Goal: Task Accomplishment & Management: Complete application form

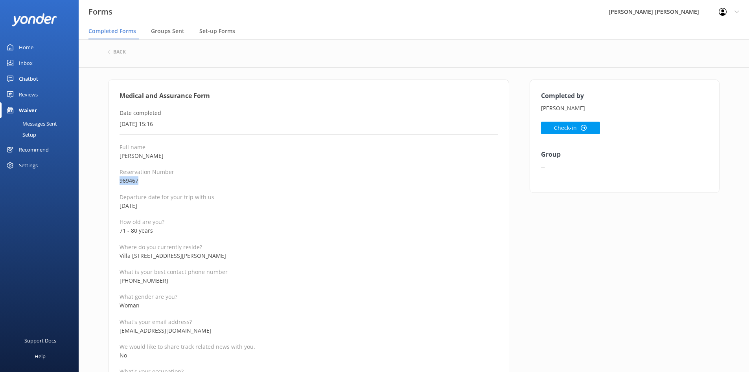
drag, startPoint x: 120, startPoint y: 182, endPoint x: 114, endPoint y: 182, distance: 5.5
copy p "969467"
drag, startPoint x: 154, startPoint y: 161, endPoint x: 125, endPoint y: 157, distance: 29.5
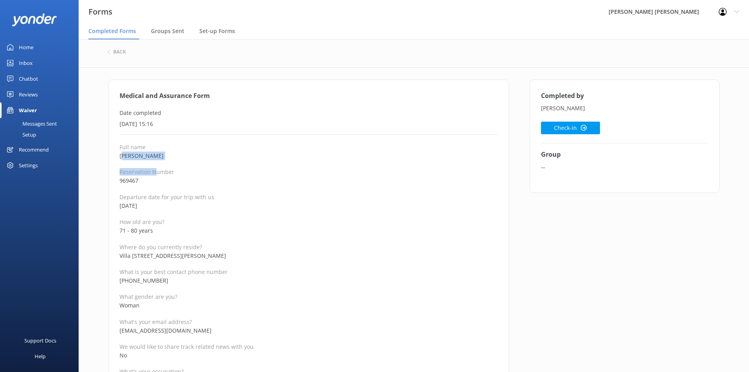
click at [157, 157] on p "[PERSON_NAME]" at bounding box center [309, 155] width 378 height 9
click at [151, 157] on p "[PERSON_NAME]" at bounding box center [309, 155] width 378 height 9
click at [151, 159] on p "[PERSON_NAME]" at bounding box center [309, 155] width 378 height 9
drag, startPoint x: 149, startPoint y: 155, endPoint x: 120, endPoint y: 156, distance: 29.1
click at [120, 156] on p "[PERSON_NAME]" at bounding box center [309, 155] width 378 height 9
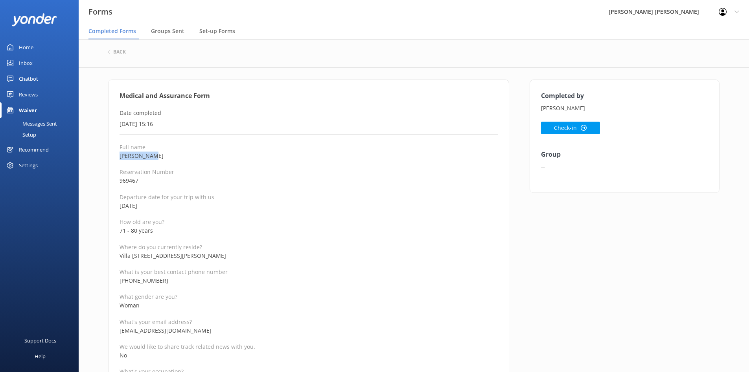
copy p "[PERSON_NAME]"
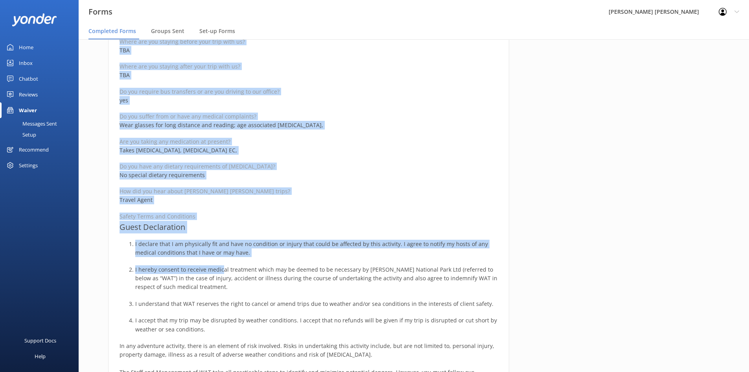
scroll to position [433, 0]
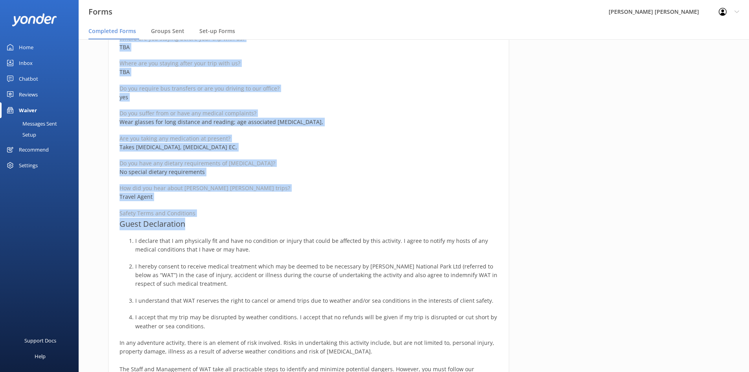
drag, startPoint x: 122, startPoint y: 111, endPoint x: 204, endPoint y: 224, distance: 140.3
click at [204, 224] on div "Medical and Assurance Form Date completed [DATE] 15:16 Full name [PERSON_NAME] …" at bounding box center [308, 143] width 401 height 993
copy div "ate completed [DATE] 15:16 Full name [PERSON_NAME] Reservation Number 969467 De…"
click at [288, 179] on div "Full name [PERSON_NAME] Reservation Number 969467 Departure date for your trip …" at bounding box center [309, 170] width 378 height 918
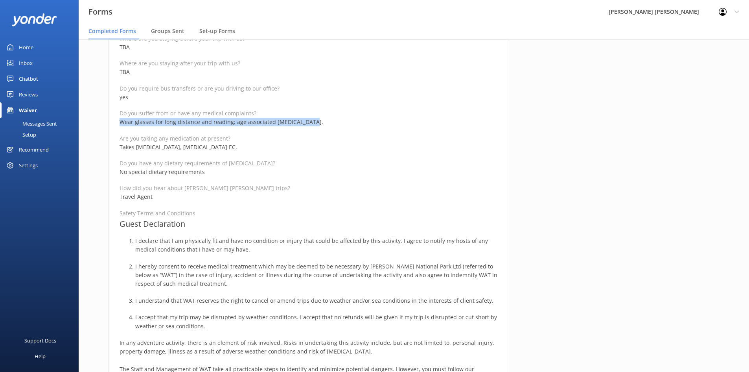
drag, startPoint x: 306, startPoint y: 123, endPoint x: 118, endPoint y: 120, distance: 188.0
click at [118, 120] on div "Medical and Assurance Form Date completed [DATE] 15:16 Full name [PERSON_NAME] …" at bounding box center [308, 143] width 401 height 993
copy p "Wear glasses for long distance and reading; age associated [MEDICAL_DATA],"
click at [292, 154] on div "Full name [PERSON_NAME] Reservation Number 969467 Departure date for your trip …" at bounding box center [309, 170] width 378 height 918
drag, startPoint x: 303, startPoint y: 122, endPoint x: 271, endPoint y: 119, distance: 32.4
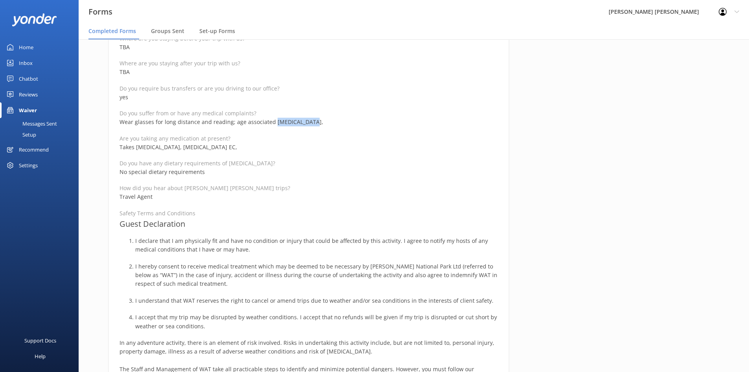
click at [271, 119] on p "Wear glasses for long distance and reading; age associated [MEDICAL_DATA]," at bounding box center [309, 122] width 378 height 9
copy p "[MEDICAL_DATA],"
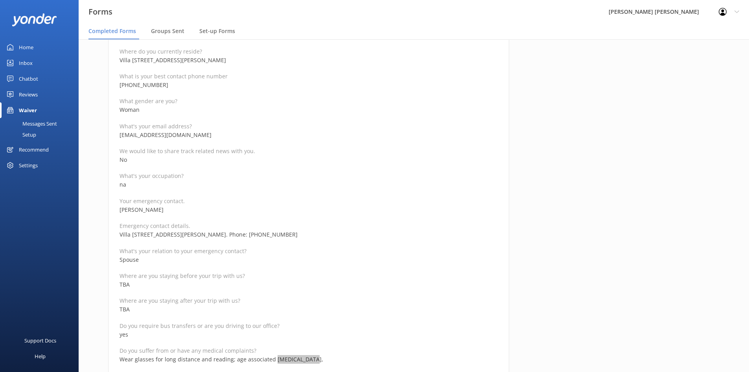
scroll to position [79, 0]
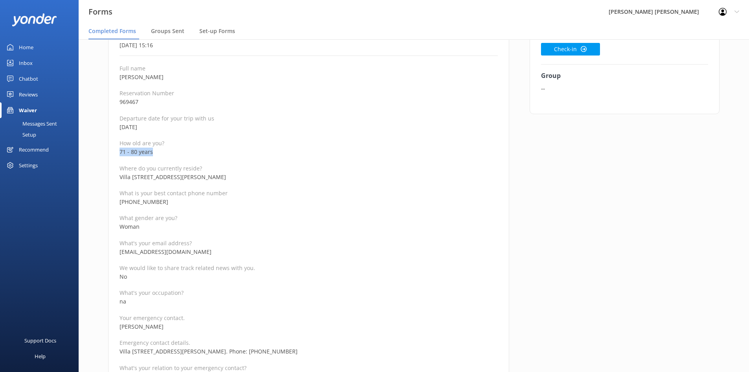
drag, startPoint x: 153, startPoint y: 155, endPoint x: 118, endPoint y: 155, distance: 34.6
copy p "71 - 80 years"
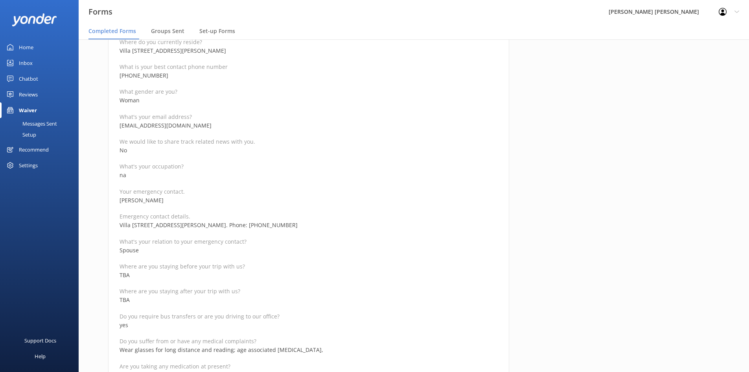
scroll to position [197, 0]
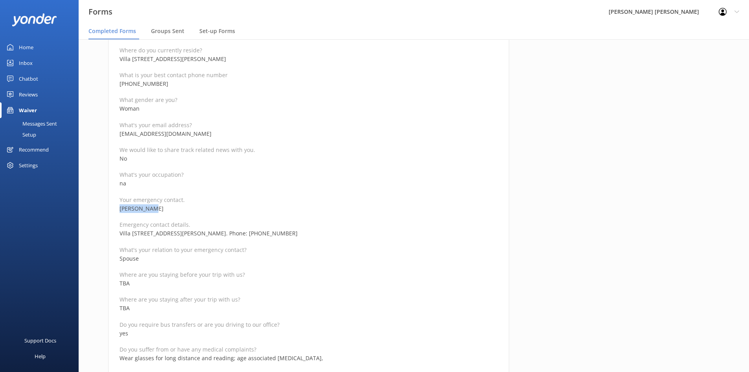
drag, startPoint x: 153, startPoint y: 209, endPoint x: 117, endPoint y: 208, distance: 35.8
copy p "[PERSON_NAME]"
drag, startPoint x: 334, startPoint y: 232, endPoint x: 289, endPoint y: 232, distance: 45.6
click at [289, 232] on p "Villa [STREET_ADDRESS][PERSON_NAME]. Phone: [PHONE_NUMBER]" at bounding box center [309, 233] width 378 height 9
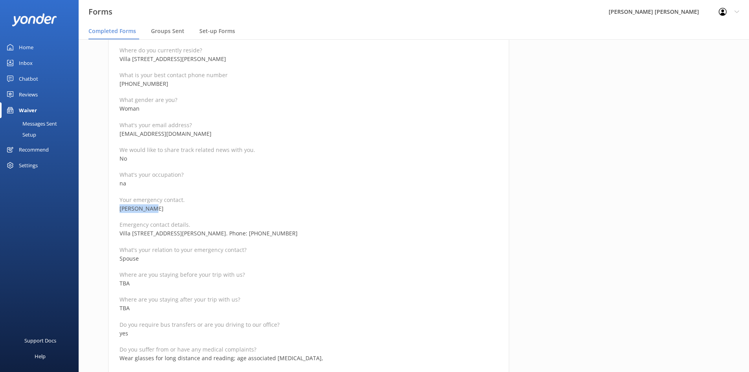
copy p "[PHONE_NUMBER]"
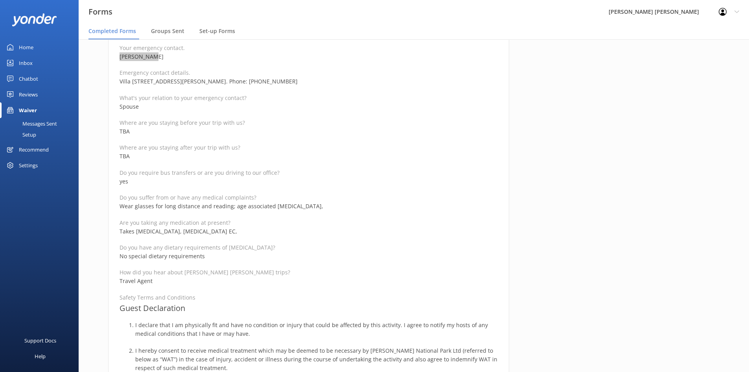
scroll to position [354, 0]
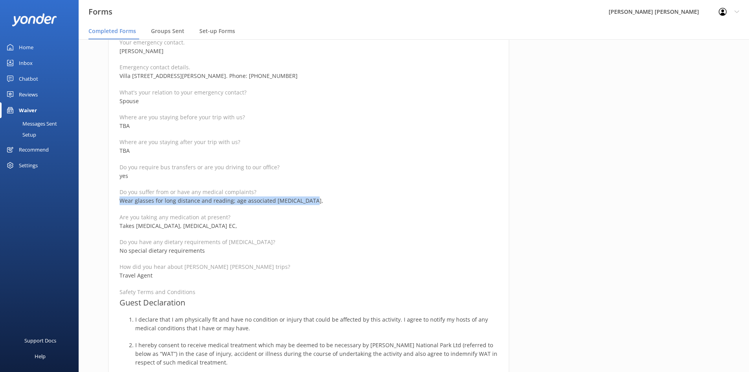
drag, startPoint x: 304, startPoint y: 199, endPoint x: 110, endPoint y: 203, distance: 193.5
click at [110, 203] on div "Medical and Assurance Form Date completed [DATE] 15:16 Full name [PERSON_NAME] …" at bounding box center [308, 221] width 401 height 993
copy p "Wear glasses for long distance and reading; age associated [MEDICAL_DATA],"
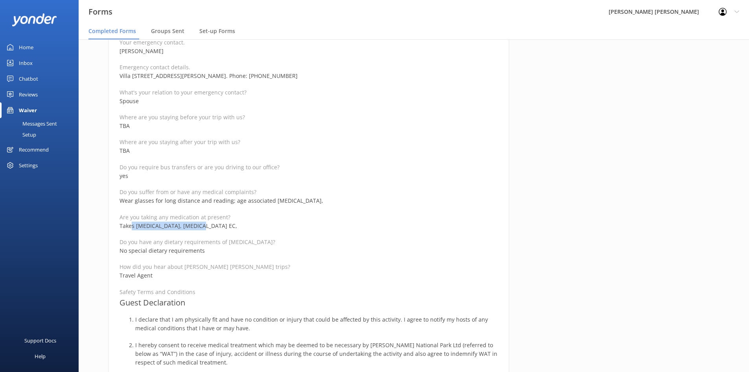
drag, startPoint x: 199, startPoint y: 225, endPoint x: 133, endPoint y: 225, distance: 66.9
click at [133, 225] on p "Takes [MEDICAL_DATA], [MEDICAL_DATA] EC," at bounding box center [309, 225] width 378 height 9
drag, startPoint x: 189, startPoint y: 225, endPoint x: 135, endPoint y: 226, distance: 53.5
click at [135, 226] on p "Takes [MEDICAL_DATA], [MEDICAL_DATA] EC," at bounding box center [309, 225] width 378 height 9
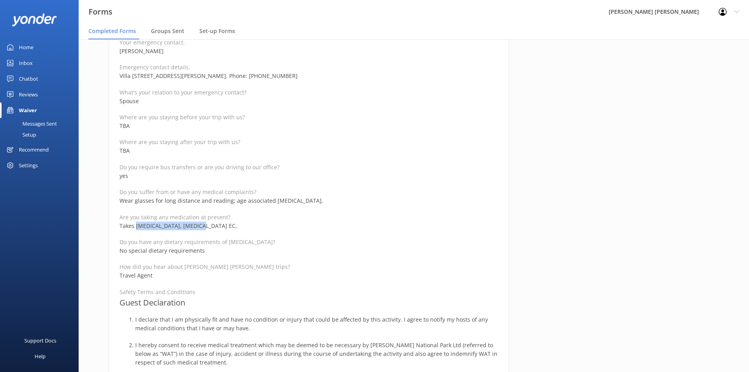
copy p "[MEDICAL_DATA], [MEDICAL_DATA] EC,"
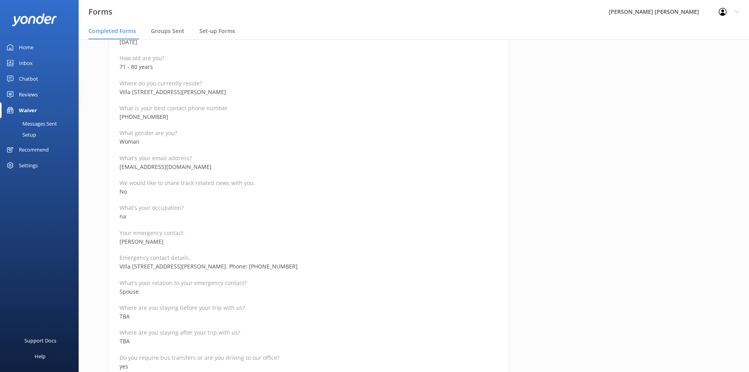
scroll to position [157, 0]
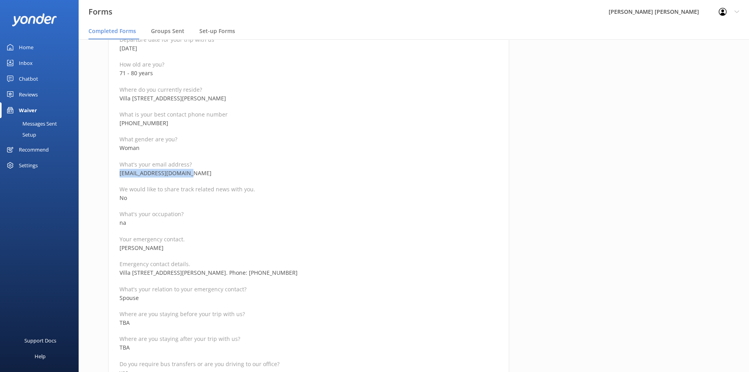
drag, startPoint x: 207, startPoint y: 171, endPoint x: 120, endPoint y: 171, distance: 87.7
click at [120, 171] on p "[EMAIL_ADDRESS][DOMAIN_NAME]" at bounding box center [309, 173] width 378 height 9
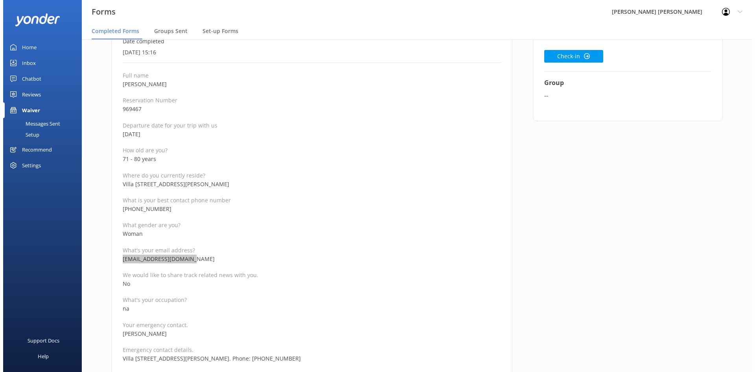
scroll to position [0, 0]
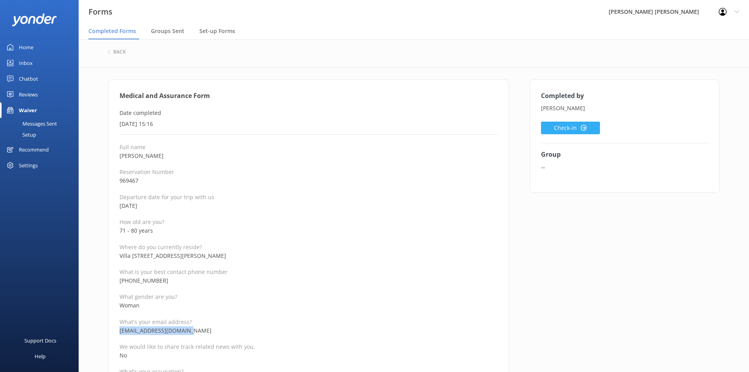
click at [581, 132] on button "Check-in" at bounding box center [570, 128] width 59 height 13
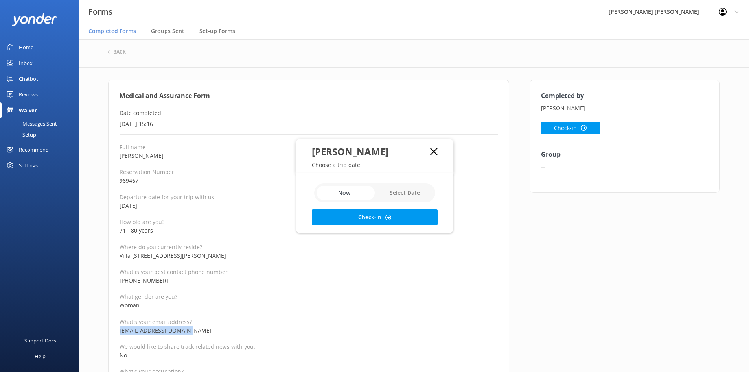
click at [405, 194] on input "checkbox" at bounding box center [374, 192] width 121 height 19
checkbox input "true"
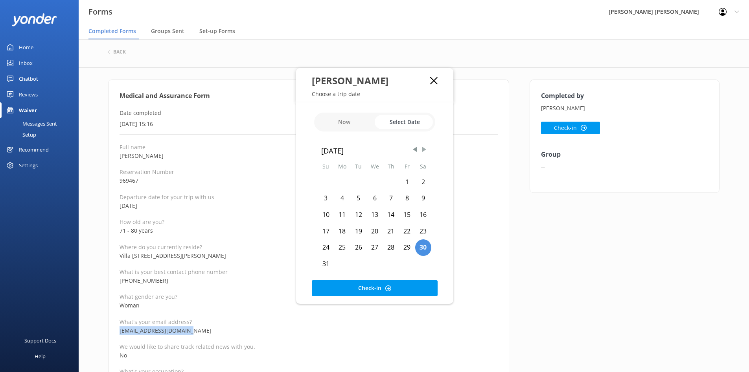
click at [426, 151] on span "Next Month" at bounding box center [424, 150] width 8 height 8
click at [357, 249] on div "25" at bounding box center [358, 247] width 16 height 17
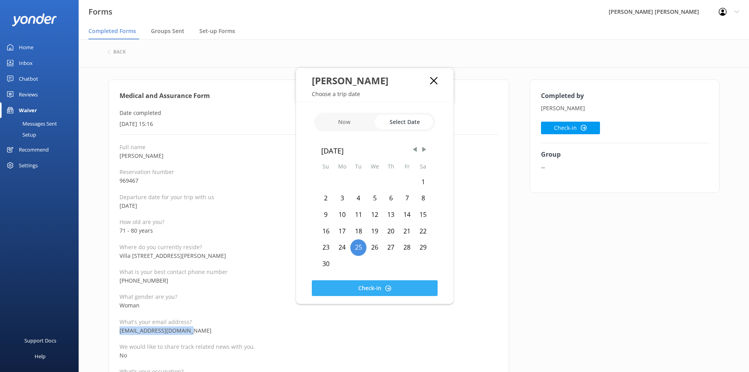
click at [361, 280] on button "Check-in" at bounding box center [375, 288] width 126 height 16
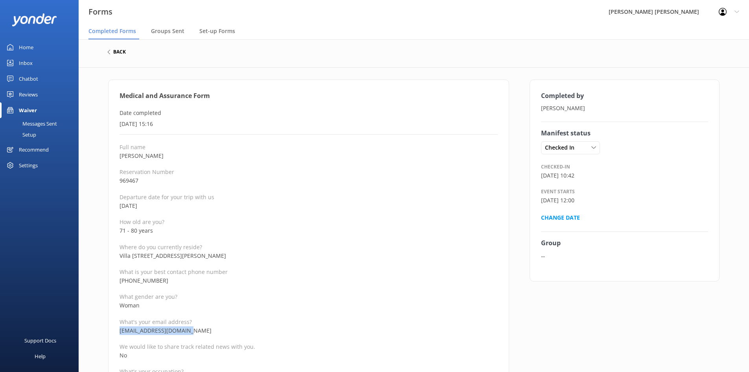
click at [125, 52] on h6 "back" at bounding box center [119, 52] width 13 height 5
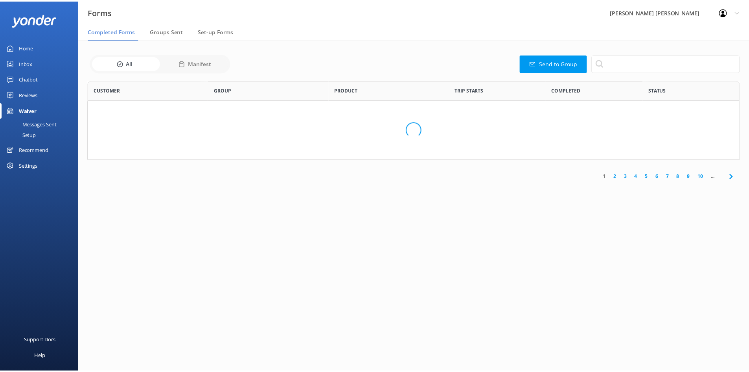
scroll to position [211, 652]
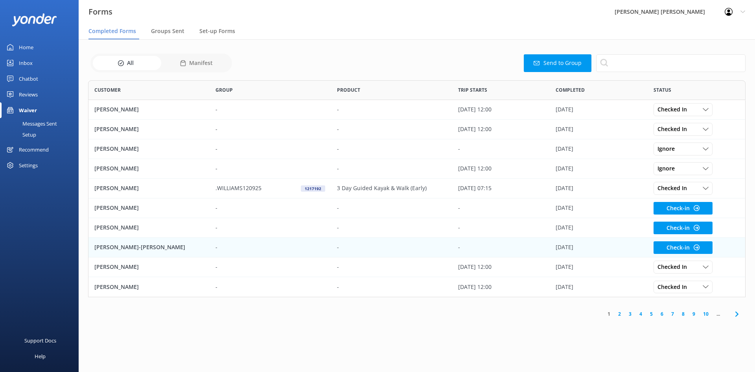
click at [162, 244] on div "[PERSON_NAME]-[PERSON_NAME]" at bounding box center [148, 248] width 121 height 20
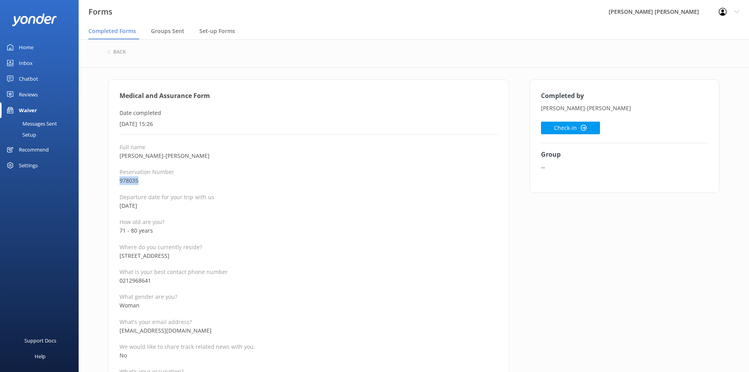
drag, startPoint x: 138, startPoint y: 180, endPoint x: 109, endPoint y: 180, distance: 29.5
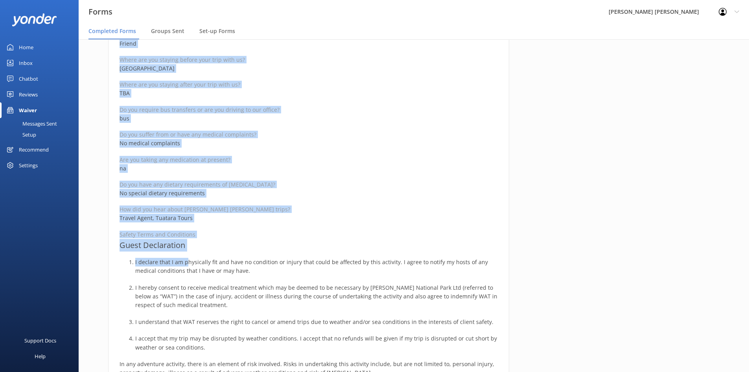
scroll to position [433, 0]
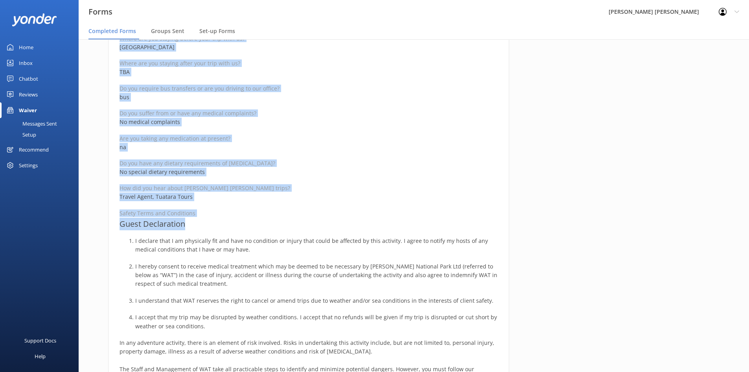
drag, startPoint x: 121, startPoint y: 113, endPoint x: 192, endPoint y: 223, distance: 131.0
click at [192, 223] on div "Medical and Assurance Form Date completed [DATE] 15:26 Full name [PERSON_NAME]-…" at bounding box center [308, 143] width 401 height 993
drag, startPoint x: 440, startPoint y: 137, endPoint x: 355, endPoint y: 149, distance: 86.6
click at [440, 136] on p "Are you taking any medication at present?" at bounding box center [309, 138] width 378 height 7
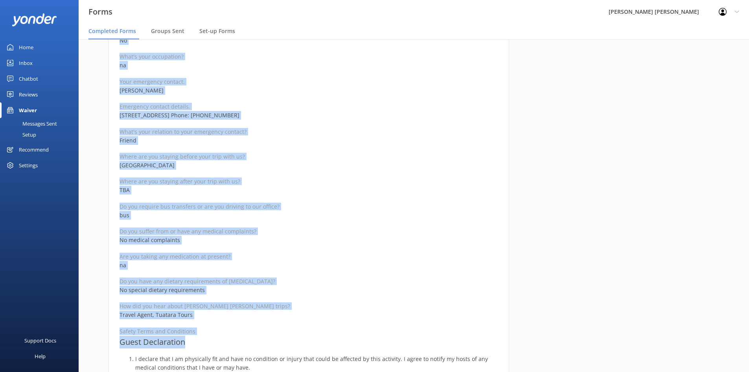
click at [269, 160] on p "Where are you staying before your trip with us?" at bounding box center [309, 156] width 378 height 7
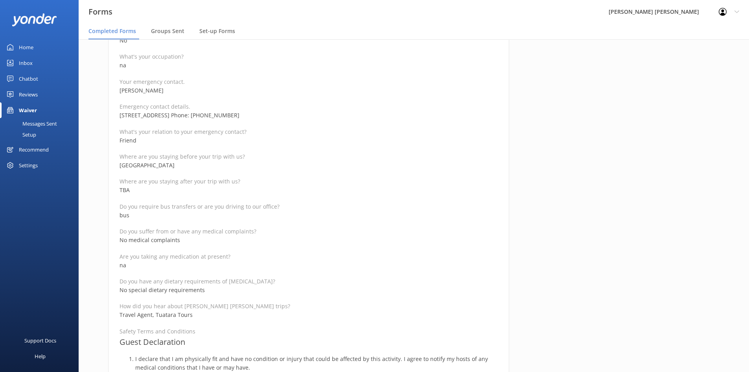
drag, startPoint x: 193, startPoint y: 168, endPoint x: 118, endPoint y: 163, distance: 74.9
click at [118, 163] on div "Medical and Assurance Form Date completed [DATE] 15:26 Full name [PERSON_NAME]-…" at bounding box center [308, 261] width 401 height 993
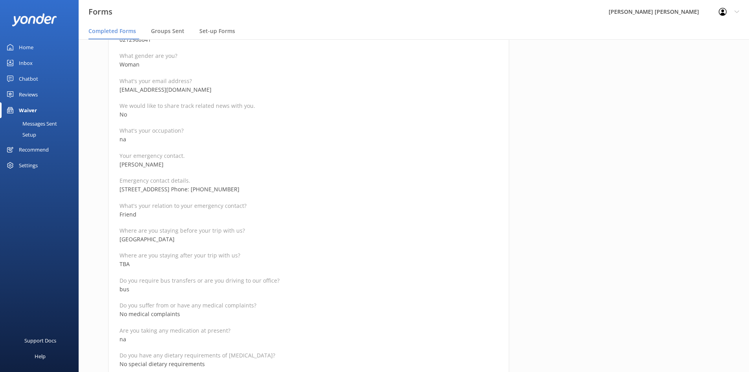
scroll to position [236, 0]
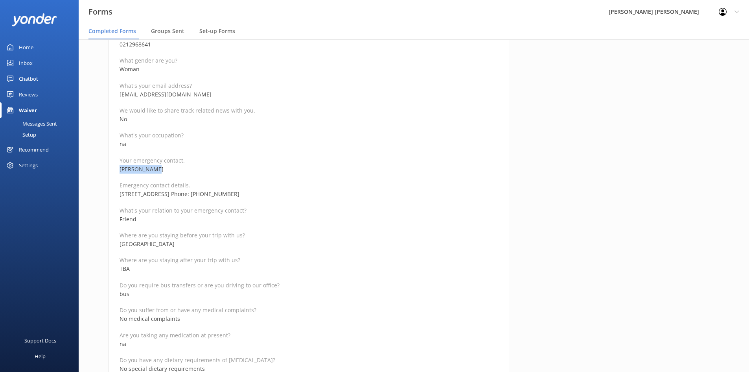
drag, startPoint x: 160, startPoint y: 170, endPoint x: 116, endPoint y: 164, distance: 44.0
click at [116, 164] on div "Medical and Assurance Form Date completed [DATE] 15:26 Full name [PERSON_NAME]-…" at bounding box center [308, 339] width 401 height 993
drag, startPoint x: 241, startPoint y: 195, endPoint x: 206, endPoint y: 194, distance: 34.2
click at [206, 194] on p "[STREET_ADDRESS] Phone: [PHONE_NUMBER]" at bounding box center [309, 194] width 378 height 9
drag, startPoint x: 197, startPoint y: 94, endPoint x: 114, endPoint y: 94, distance: 83.0
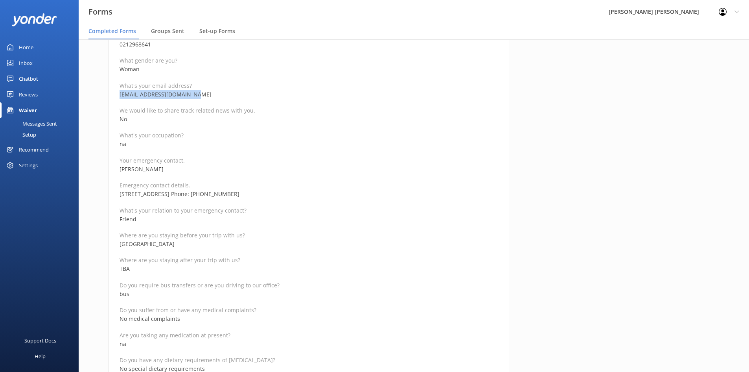
click at [114, 94] on div "Medical and Assurance Form Date completed [DATE] 15:26 Full name [PERSON_NAME]-…" at bounding box center [308, 339] width 401 height 993
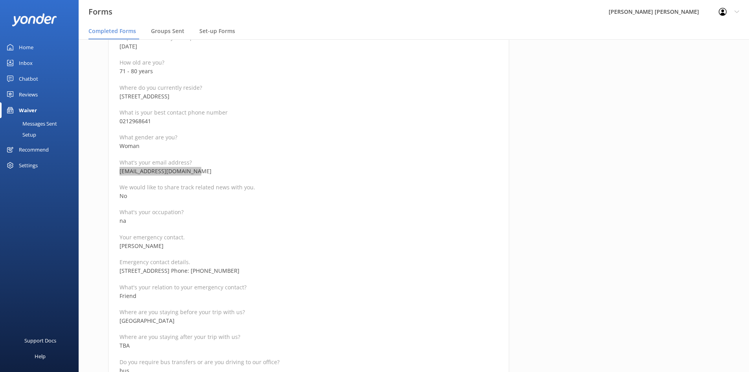
scroll to position [157, 0]
drag, startPoint x: 151, startPoint y: 121, endPoint x: 108, endPoint y: 122, distance: 43.3
drag, startPoint x: 153, startPoint y: 71, endPoint x: 120, endPoint y: 71, distance: 33.0
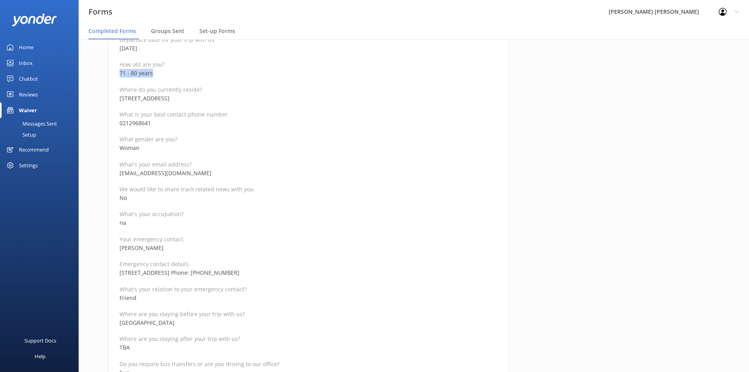
click at [120, 71] on p "71 - 80 years" at bounding box center [309, 73] width 378 height 9
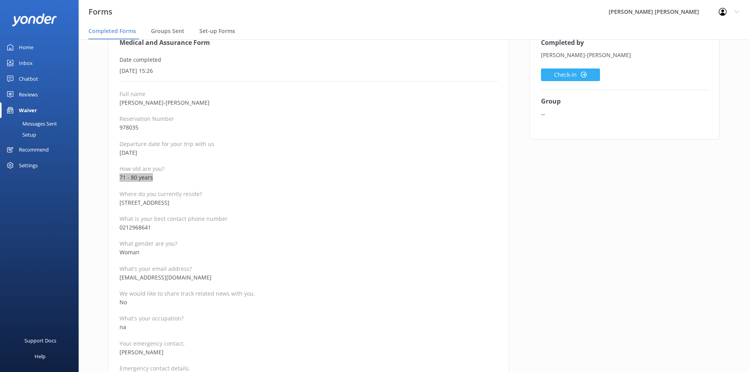
scroll to position [39, 0]
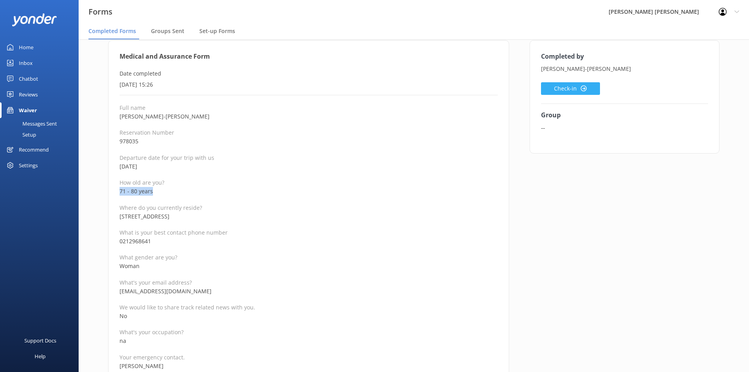
click at [555, 85] on button "Check-in" at bounding box center [570, 88] width 59 height 13
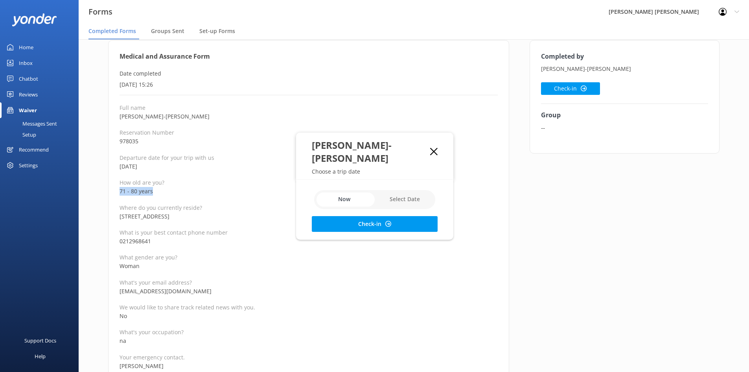
click at [418, 193] on input "checkbox" at bounding box center [374, 199] width 121 height 19
checkbox input "true"
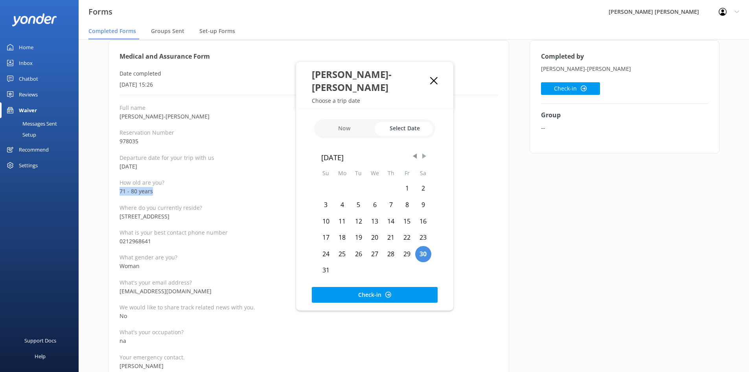
click at [426, 152] on span "Next Month" at bounding box center [424, 156] width 8 height 8
click at [424, 154] on div at bounding box center [428, 155] width 20 height 20
click at [424, 152] on span "Next Month" at bounding box center [424, 156] width 8 height 8
drag, startPoint x: 361, startPoint y: 248, endPoint x: 360, endPoint y: 266, distance: 18.5
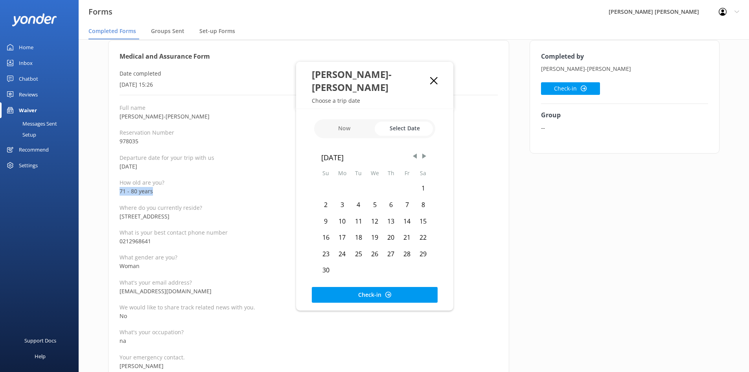
click at [360, 248] on div "25" at bounding box center [358, 254] width 16 height 17
click at [360, 287] on button "Check-in" at bounding box center [375, 295] width 126 height 16
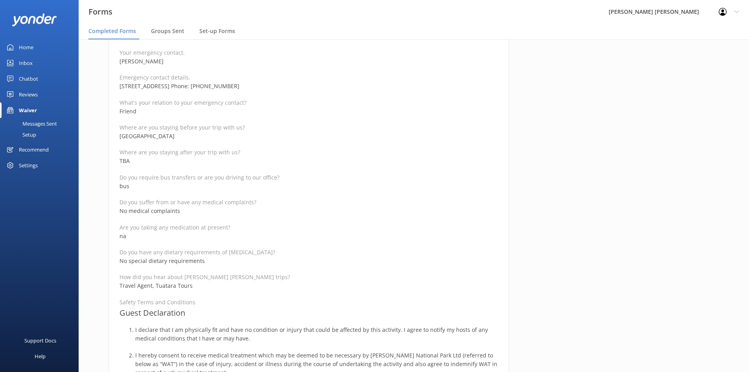
scroll to position [354, 0]
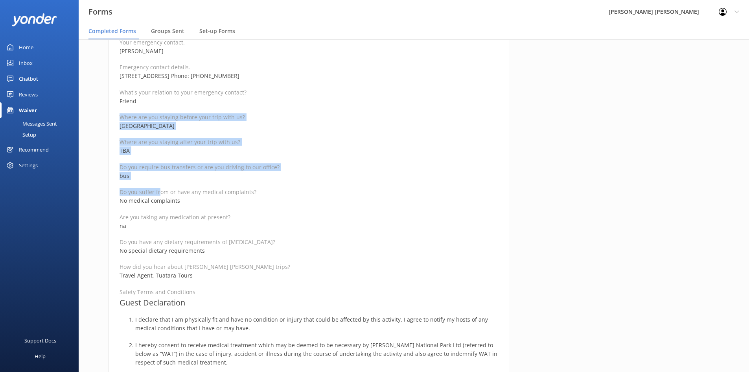
drag, startPoint x: 160, startPoint y: 181, endPoint x: 118, endPoint y: 119, distance: 74.5
click at [118, 119] on div "Medical and Assurance Form Date completed [DATE] 15:26 Full name [PERSON_NAME]-…" at bounding box center [308, 221] width 401 height 993
click at [262, 150] on p "TBA" at bounding box center [309, 150] width 378 height 9
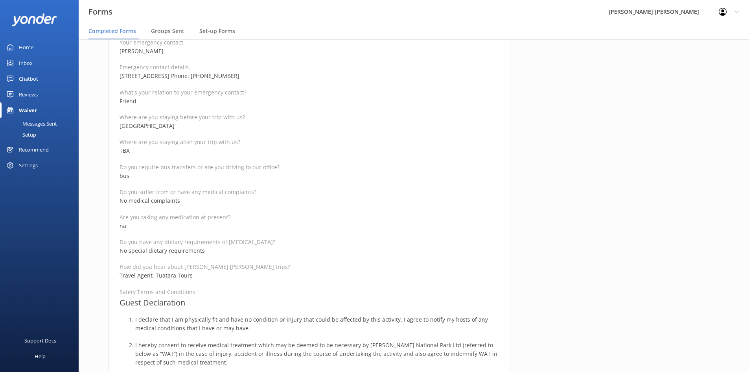
drag, startPoint x: 193, startPoint y: 129, endPoint x: 120, endPoint y: 122, distance: 73.5
click at [120, 122] on p "[GEOGRAPHIC_DATA]" at bounding box center [309, 126] width 378 height 9
click at [257, 157] on div "Full name [PERSON_NAME]-[PERSON_NAME] Reservation Number 978035 Departure date …" at bounding box center [309, 248] width 378 height 918
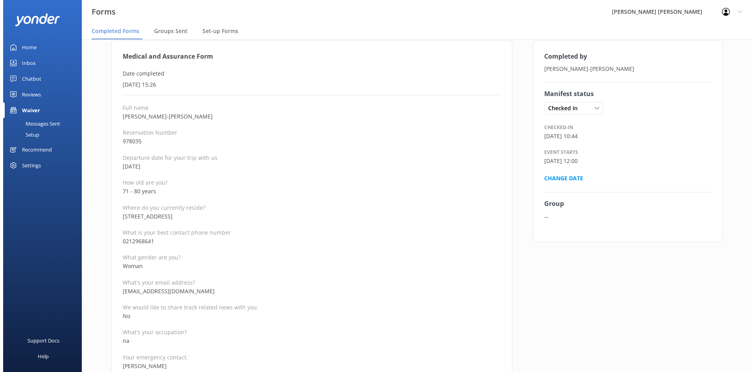
scroll to position [0, 0]
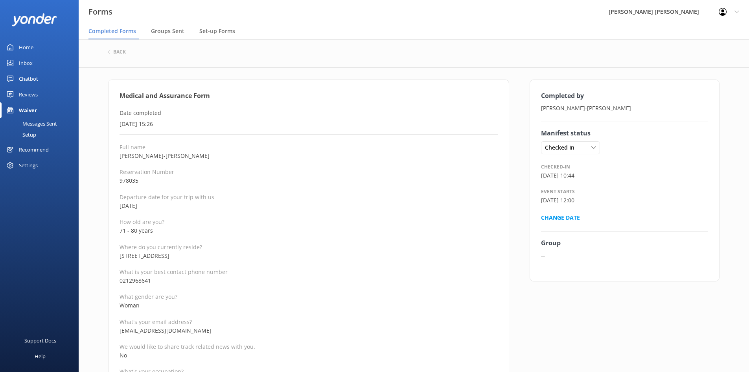
click at [124, 55] on div "back" at bounding box center [414, 52] width 614 height 10
click at [122, 50] on h6 "back" at bounding box center [119, 52] width 13 height 5
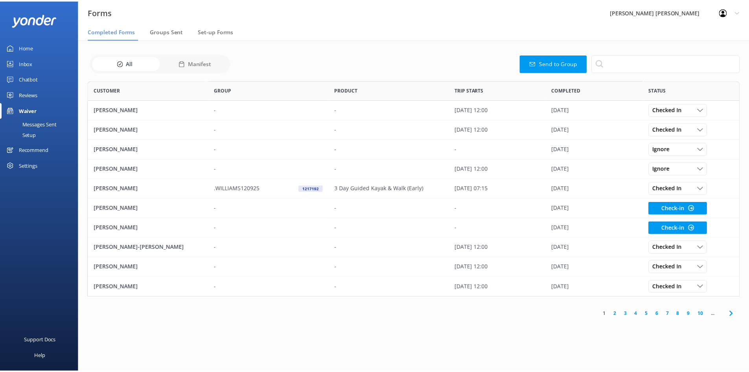
scroll to position [211, 652]
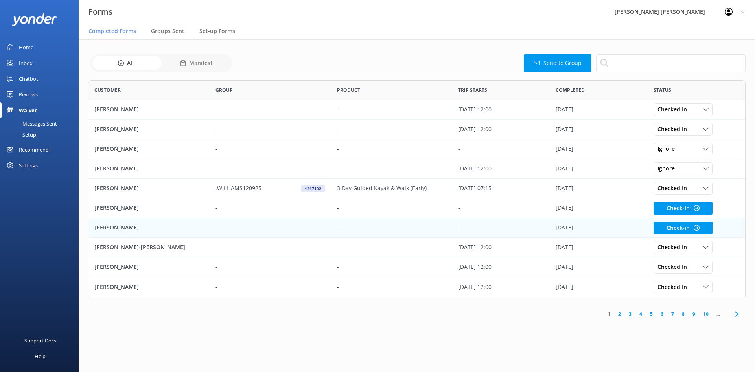
click at [160, 226] on div "[PERSON_NAME]" at bounding box center [148, 228] width 121 height 20
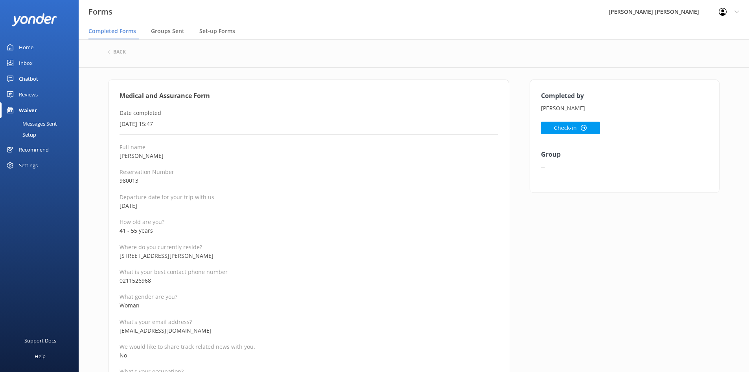
drag, startPoint x: 173, startPoint y: 155, endPoint x: 120, endPoint y: 159, distance: 52.9
click at [120, 159] on p "[PERSON_NAME]" at bounding box center [309, 155] width 378 height 9
drag, startPoint x: 143, startPoint y: 179, endPoint x: 116, endPoint y: 180, distance: 27.5
drag, startPoint x: 148, startPoint y: 155, endPoint x: 101, endPoint y: 157, distance: 47.3
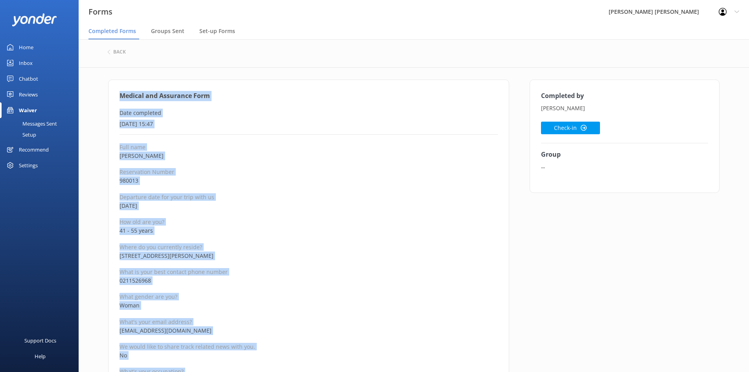
drag, startPoint x: 208, startPoint y: 184, endPoint x: 94, endPoint y: 90, distance: 146.9
click at [558, 127] on button "Check-in" at bounding box center [570, 128] width 59 height 13
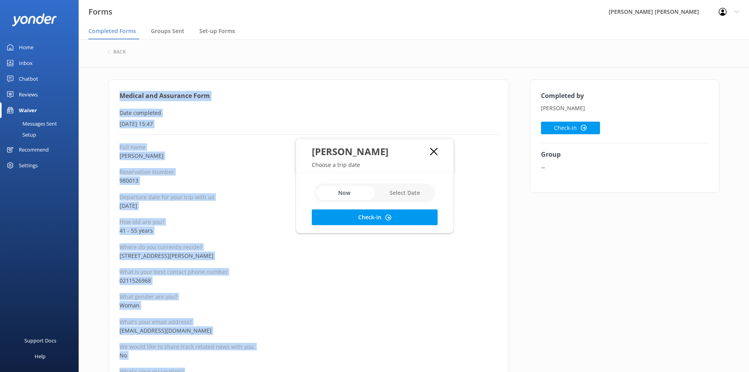
click at [422, 190] on input "checkbox" at bounding box center [374, 192] width 121 height 19
checkbox input "true"
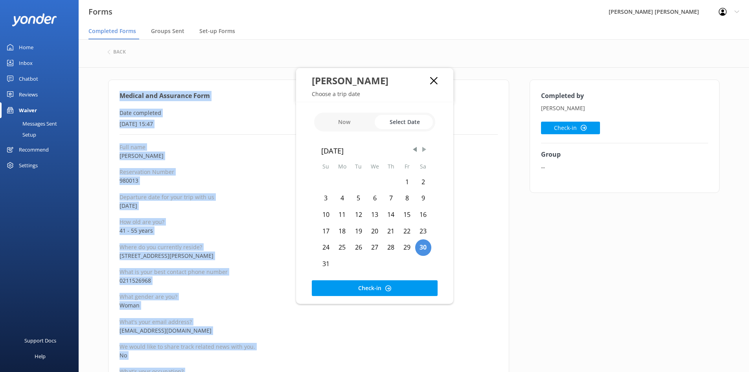
click at [426, 150] on span "Next Month" at bounding box center [424, 150] width 8 height 8
click at [426, 149] on span "Next Month" at bounding box center [424, 150] width 8 height 8
click at [328, 247] on div "28" at bounding box center [326, 247] width 16 height 17
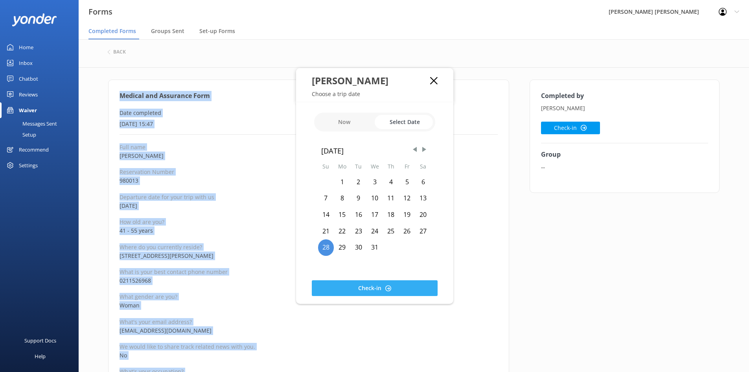
click at [350, 284] on button "Check-in" at bounding box center [375, 288] width 126 height 16
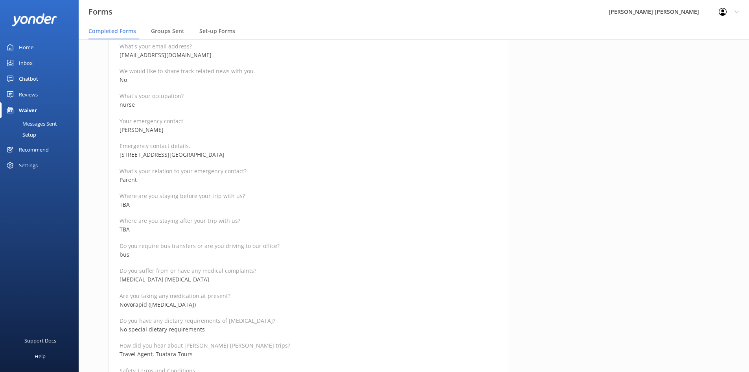
scroll to position [315, 0]
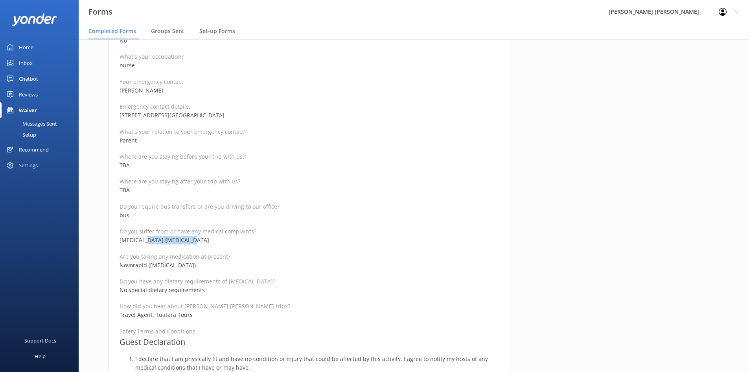
drag, startPoint x: 144, startPoint y: 240, endPoint x: 212, endPoint y: 240, distance: 68.0
click at [212, 240] on p "[MEDICAL_DATA] [MEDICAL_DATA]" at bounding box center [309, 240] width 378 height 9
drag, startPoint x: 200, startPoint y: 268, endPoint x: 118, endPoint y: 268, distance: 81.4
click at [118, 268] on div "Medical and Assurance Form Date completed [DATE] 15:47 Full name [PERSON_NAME] …" at bounding box center [308, 261] width 401 height 993
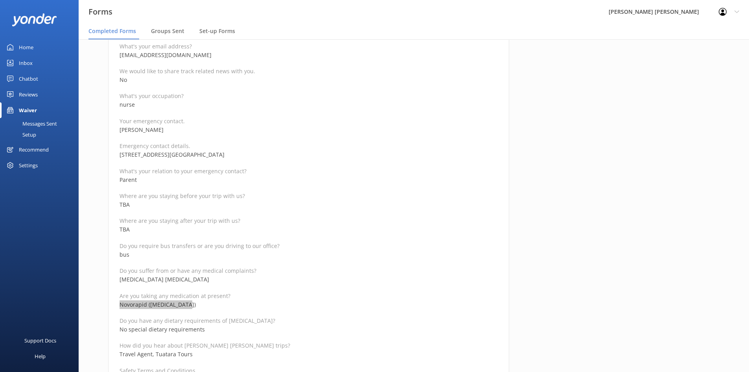
scroll to position [236, 0]
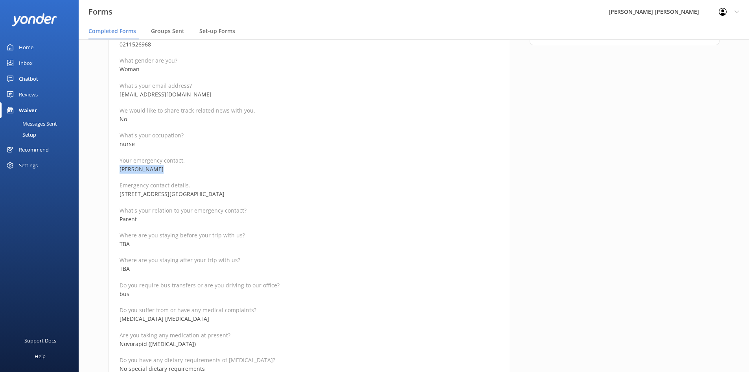
drag, startPoint x: 156, startPoint y: 170, endPoint x: 100, endPoint y: 168, distance: 55.9
click at [100, 168] on div "Medical and Assurance Form Date completed [DATE] 15:47 Full name [PERSON_NAME] …" at bounding box center [309, 343] width 422 height 1001
drag, startPoint x: 260, startPoint y: 193, endPoint x: 229, endPoint y: 194, distance: 31.5
click at [229, 194] on p "[STREET_ADDRESS][GEOGRAPHIC_DATA]" at bounding box center [309, 194] width 378 height 9
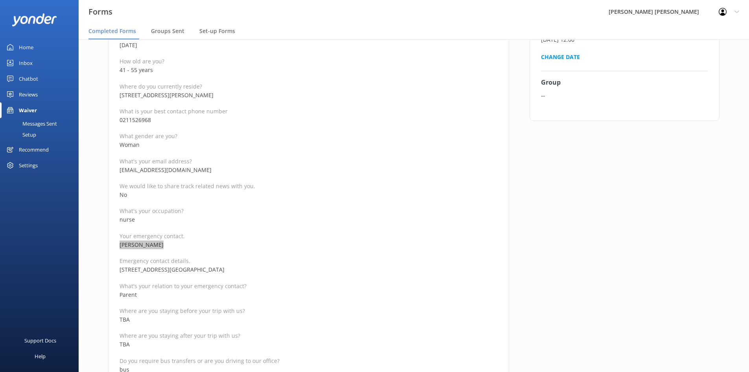
scroll to position [157, 0]
drag, startPoint x: 94, startPoint y: 178, endPoint x: 83, endPoint y: 178, distance: 10.6
drag, startPoint x: 186, startPoint y: 177, endPoint x: 183, endPoint y: 172, distance: 5.3
click at [186, 176] on p "[EMAIL_ADDRESS][DOMAIN_NAME]" at bounding box center [309, 173] width 378 height 9
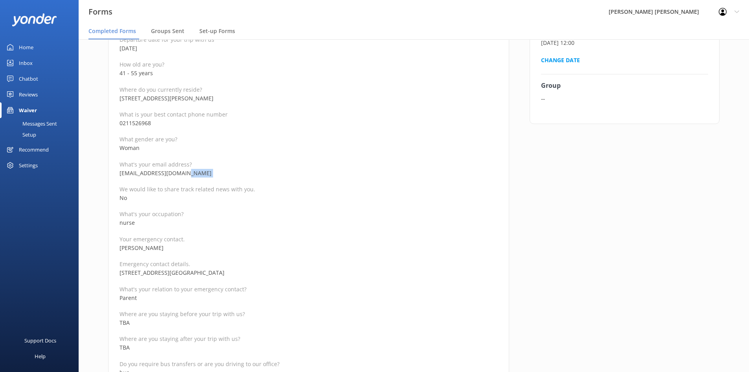
click at [218, 175] on p "[EMAIL_ADDRESS][DOMAIN_NAME]" at bounding box center [309, 173] width 378 height 9
drag, startPoint x: 171, startPoint y: 171, endPoint x: 166, endPoint y: 171, distance: 4.7
click at [166, 171] on p "[EMAIL_ADDRESS][DOMAIN_NAME]" at bounding box center [309, 173] width 378 height 9
click at [187, 171] on p "[EMAIL_ADDRESS][DOMAIN_NAME]" at bounding box center [309, 173] width 378 height 9
drag, startPoint x: 181, startPoint y: 171, endPoint x: 116, endPoint y: 170, distance: 64.9
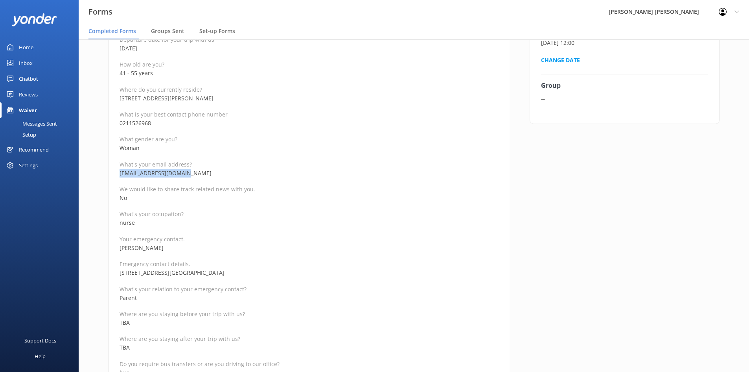
drag, startPoint x: 151, startPoint y: 124, endPoint x: 107, endPoint y: 124, distance: 44.0
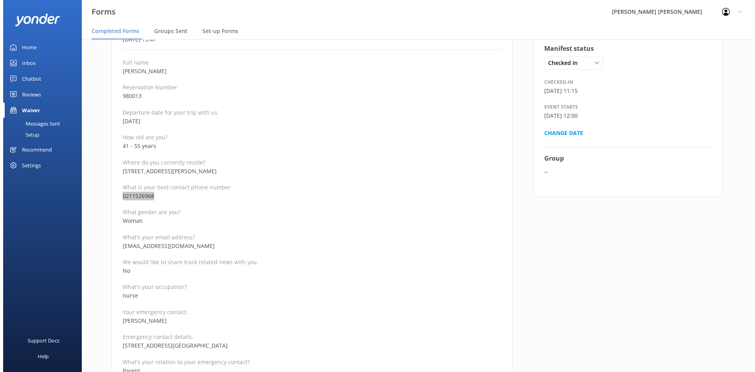
scroll to position [0, 0]
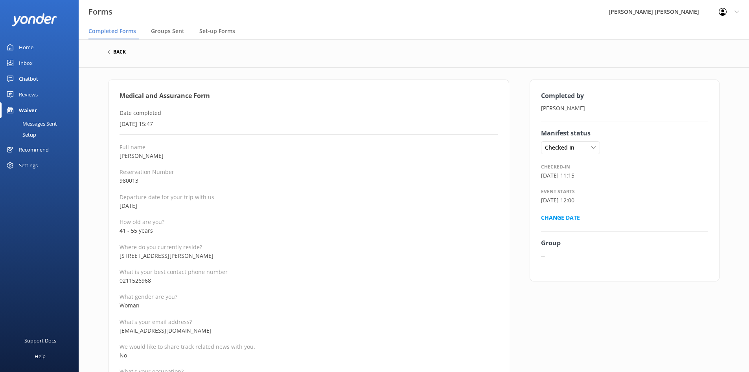
drag, startPoint x: 126, startPoint y: 57, endPoint x: 122, endPoint y: 52, distance: 6.7
click at [124, 54] on div "back" at bounding box center [414, 52] width 614 height 10
click at [121, 52] on h6 "back" at bounding box center [119, 52] width 13 height 5
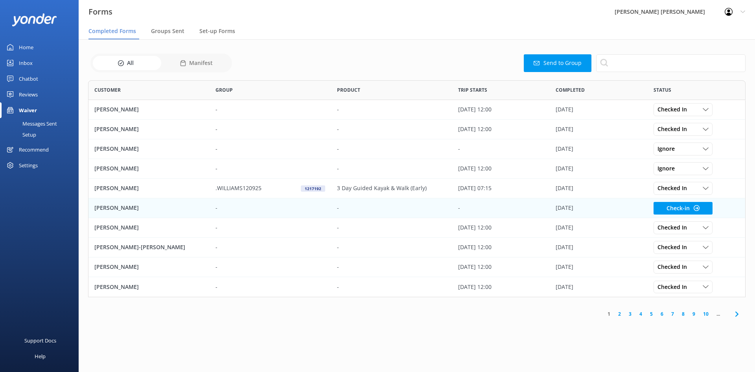
scroll to position [211, 652]
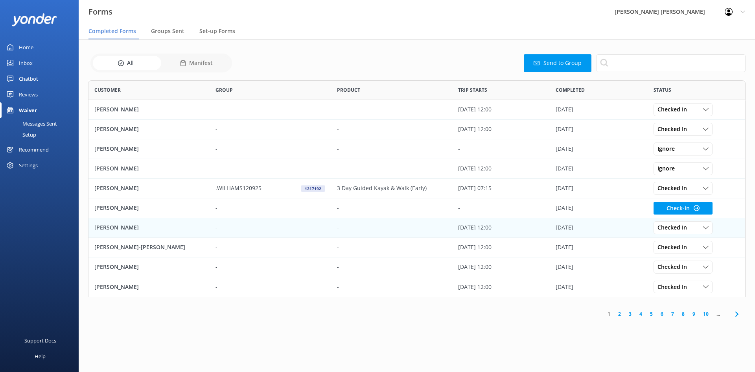
click at [149, 224] on div "[PERSON_NAME]" at bounding box center [148, 228] width 121 height 20
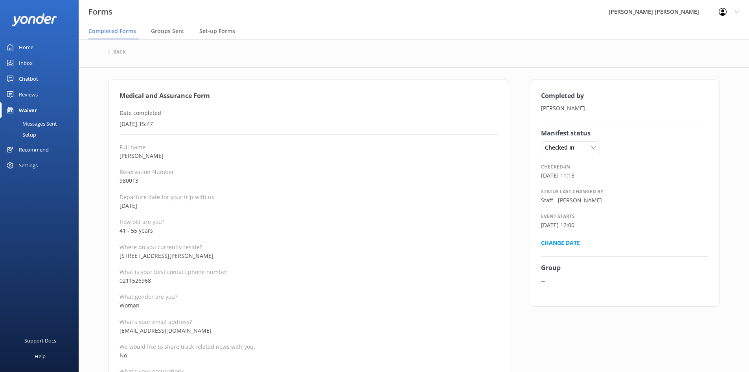
drag, startPoint x: 136, startPoint y: 173, endPoint x: 140, endPoint y: 168, distance: 6.1
click at [136, 173] on p "Reservation Number" at bounding box center [309, 171] width 378 height 7
drag, startPoint x: 143, startPoint y: 158, endPoint x: 120, endPoint y: 158, distance: 23.6
click at [120, 158] on p "[PERSON_NAME]" at bounding box center [309, 155] width 378 height 9
click at [159, 177] on p "980013" at bounding box center [309, 180] width 378 height 9
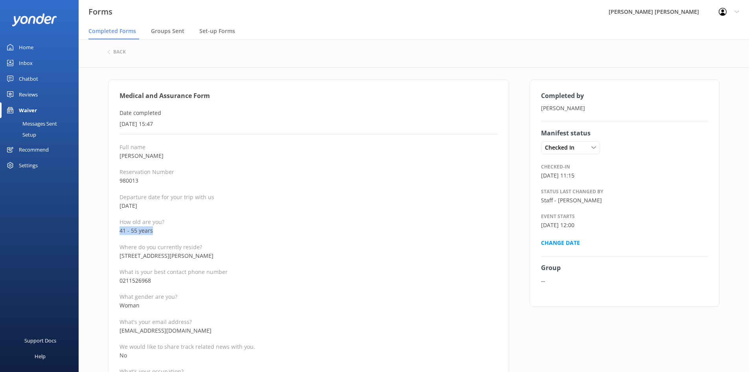
drag, startPoint x: 153, startPoint y: 229, endPoint x: 113, endPoint y: 234, distance: 40.0
click at [324, 230] on p "41 - 55 years" at bounding box center [309, 230] width 378 height 9
click at [120, 52] on h6 "back" at bounding box center [119, 52] width 13 height 5
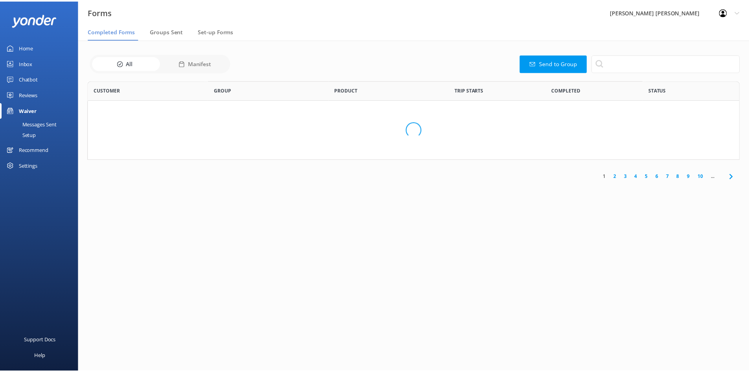
scroll to position [211, 652]
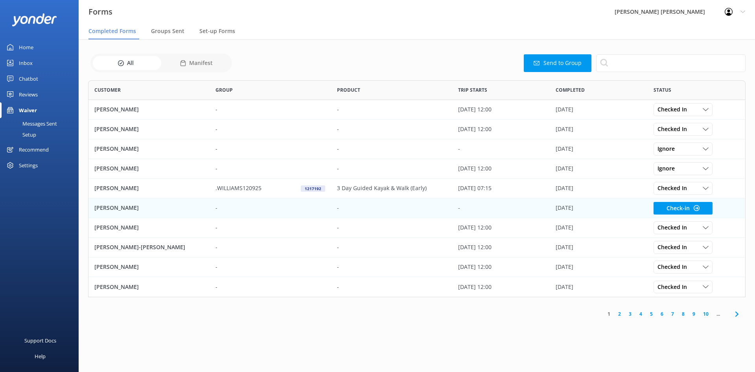
click at [392, 209] on div "-" at bounding box center [391, 208] width 121 height 20
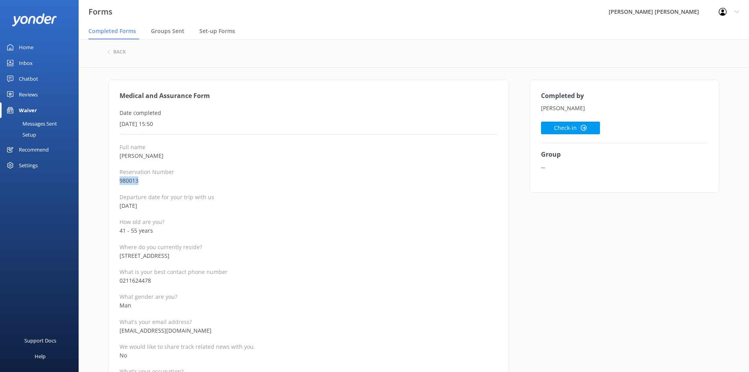
drag, startPoint x: 153, startPoint y: 181, endPoint x: 116, endPoint y: 180, distance: 37.0
drag, startPoint x: 133, startPoint y: 158, endPoint x: 97, endPoint y: 160, distance: 36.2
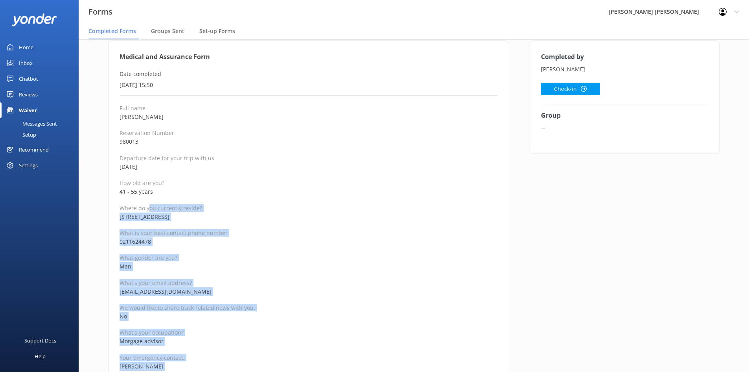
scroll to position [39, 0]
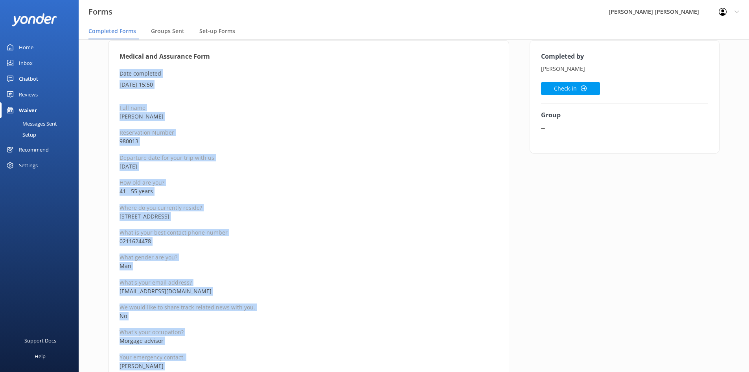
drag, startPoint x: 202, startPoint y: 338, endPoint x: 119, endPoint y: 77, distance: 273.6
click at [448, 205] on p "Where do you currently reside?" at bounding box center [309, 207] width 378 height 7
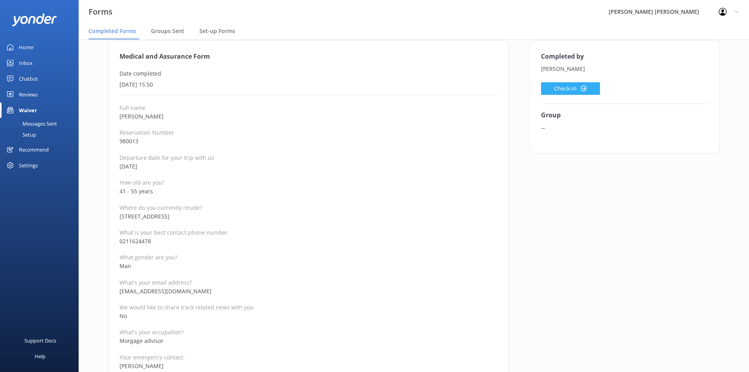
click at [557, 88] on button "Check-in" at bounding box center [570, 88] width 59 height 13
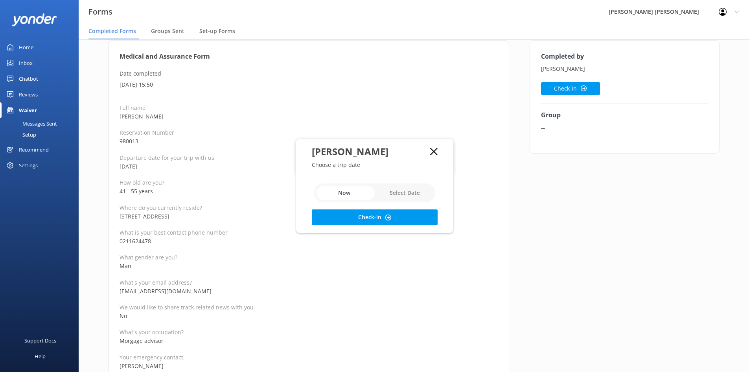
drag, startPoint x: 402, startPoint y: 199, endPoint x: 403, endPoint y: 194, distance: 4.7
click at [403, 197] on input "checkbox" at bounding box center [374, 192] width 121 height 19
checkbox input "true"
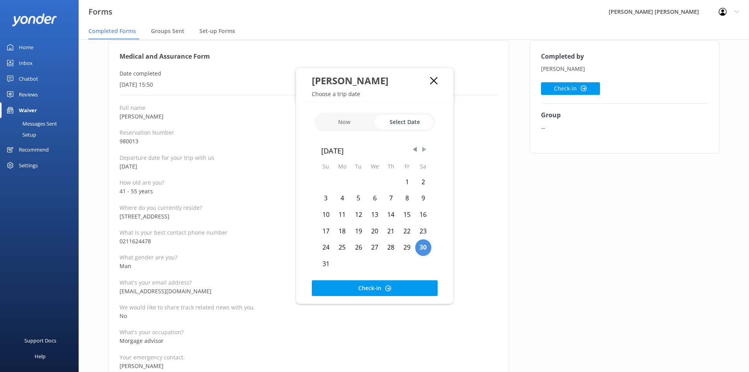
click at [426, 148] on span "Next Month" at bounding box center [424, 150] width 8 height 8
click at [356, 250] on div "28" at bounding box center [358, 247] width 16 height 17
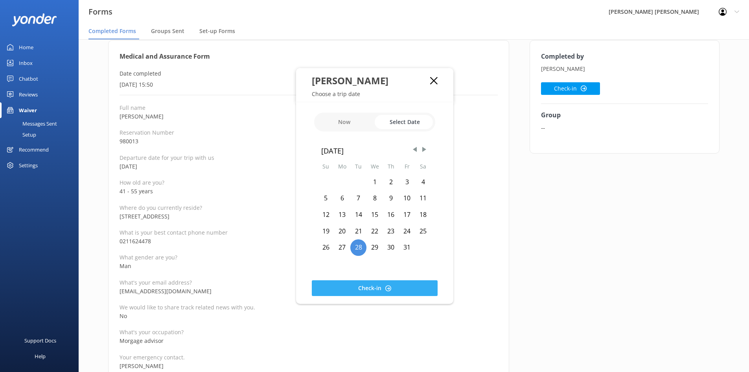
click at [369, 286] on button "Check-in" at bounding box center [375, 288] width 126 height 16
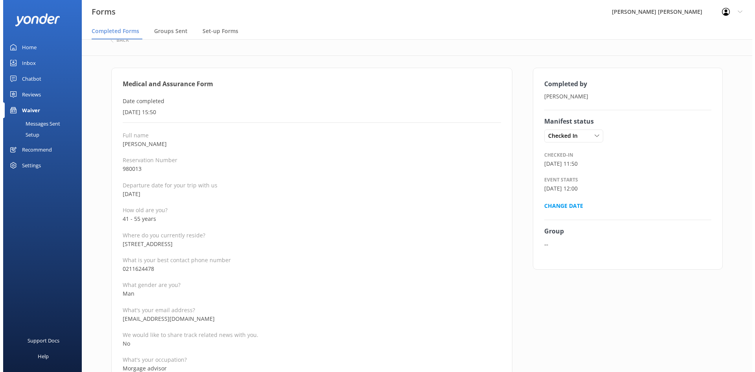
scroll to position [0, 0]
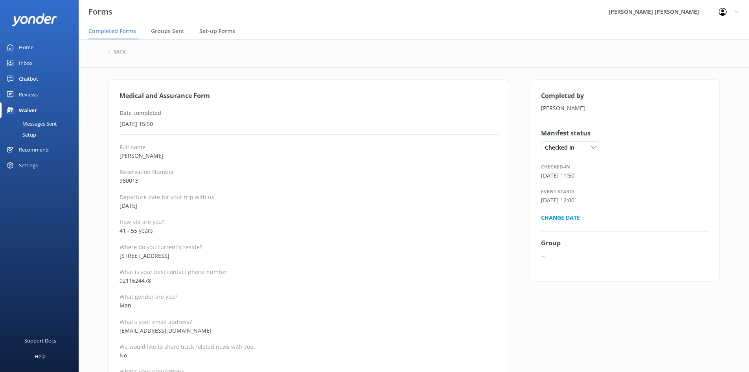
click at [103, 48] on div "back" at bounding box center [413, 53] width 629 height 12
click at [112, 51] on div "back" at bounding box center [116, 52] width 18 height 5
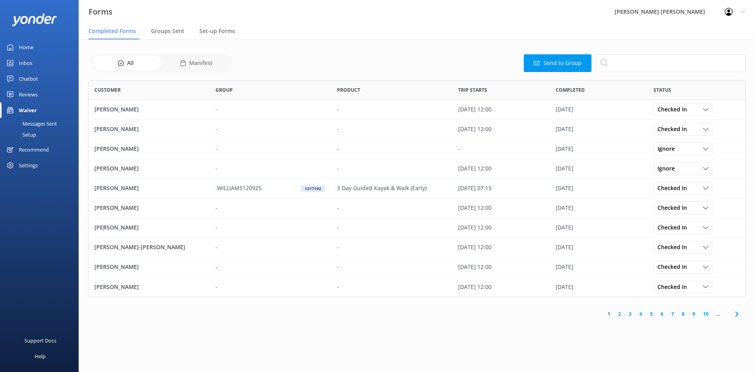
scroll to position [211, 652]
